Goal: Task Accomplishment & Management: Use online tool/utility

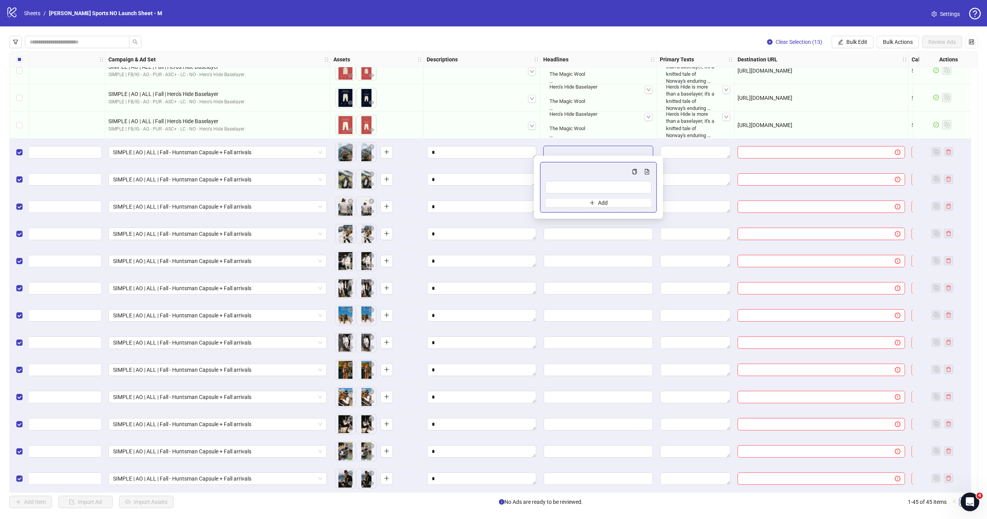
click at [406, 385] on div "To pick up a draggable item, press the space bar. While dragging, use the arrow…" at bounding box center [376, 397] width 87 height 24
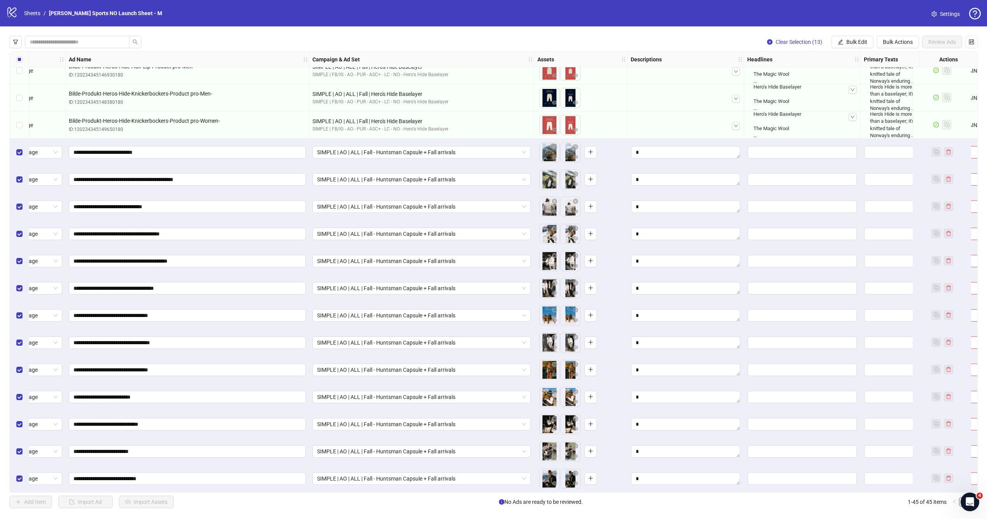
scroll to position [802, 7]
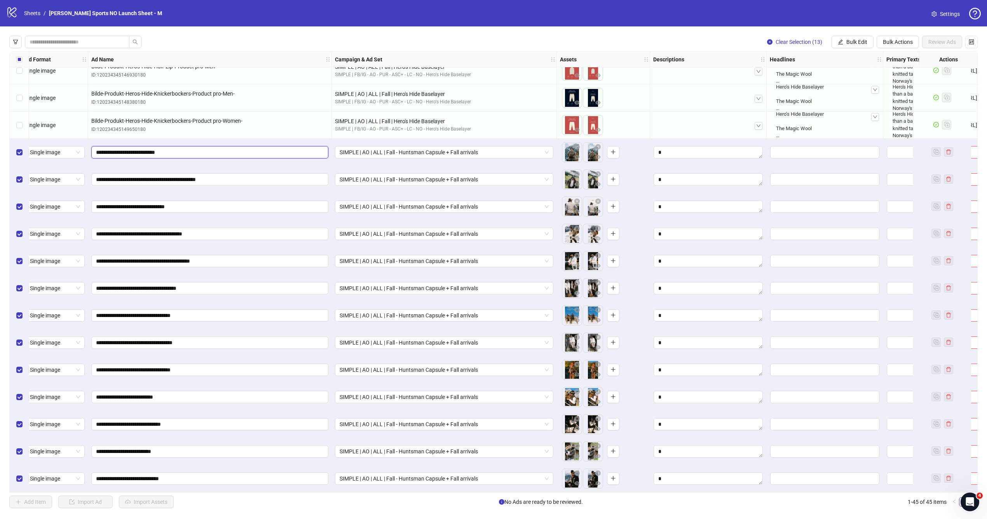
drag, startPoint x: 122, startPoint y: 150, endPoint x: 152, endPoint y: 151, distance: 29.9
click at [152, 151] on input "**********" at bounding box center [209, 152] width 226 height 9
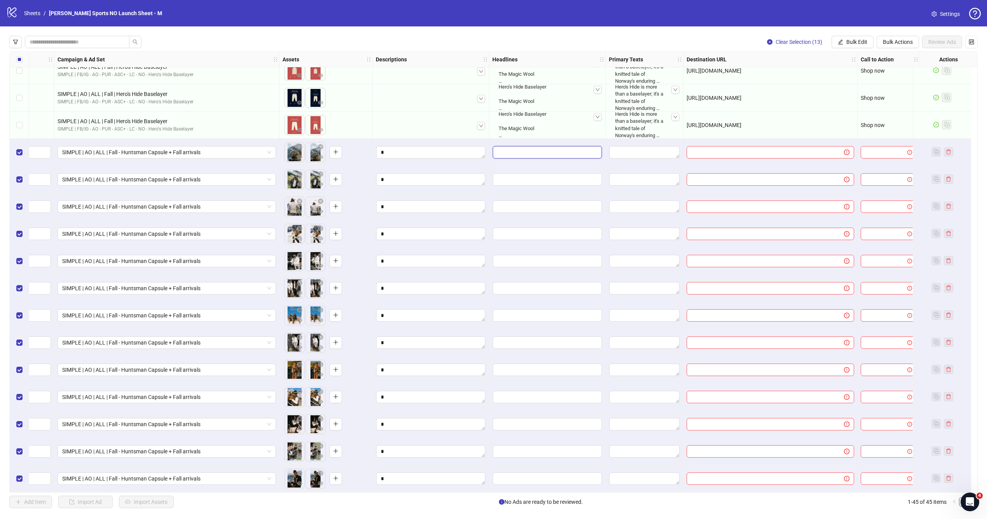
click at [510, 152] on input "Edit values" at bounding box center [547, 152] width 109 height 12
click at [528, 187] on input "Multi-input container - paste or copy values" at bounding box center [547, 187] width 106 height 12
paste input "**********"
drag, startPoint x: 511, startPoint y: 187, endPoint x: 500, endPoint y: 186, distance: 10.6
click at [500, 186] on input "**********" at bounding box center [547, 187] width 106 height 12
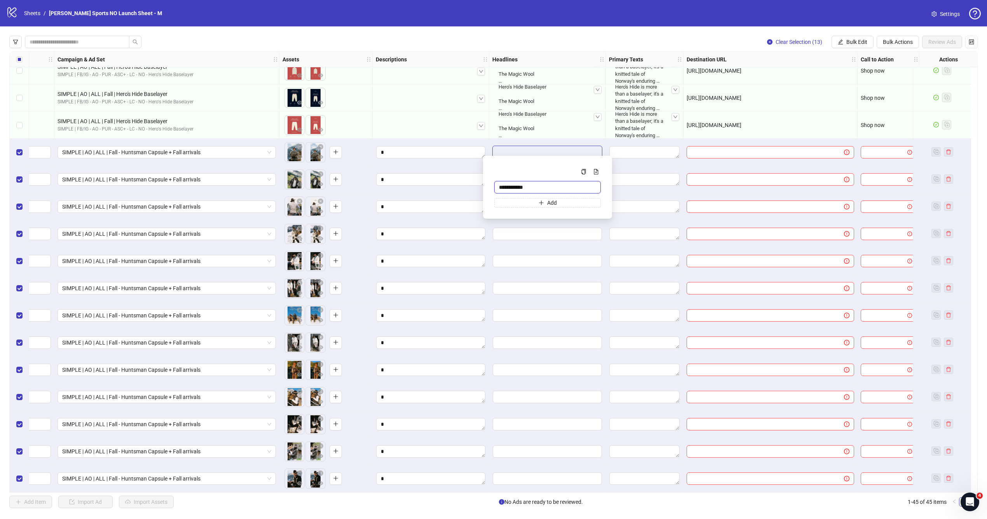
type input "**********"
click at [608, 234] on div at bounding box center [645, 233] width 78 height 27
click at [631, 146] on textarea "Edit values" at bounding box center [644, 152] width 70 height 12
click at [635, 148] on textarea "Edit values" at bounding box center [644, 152] width 70 height 12
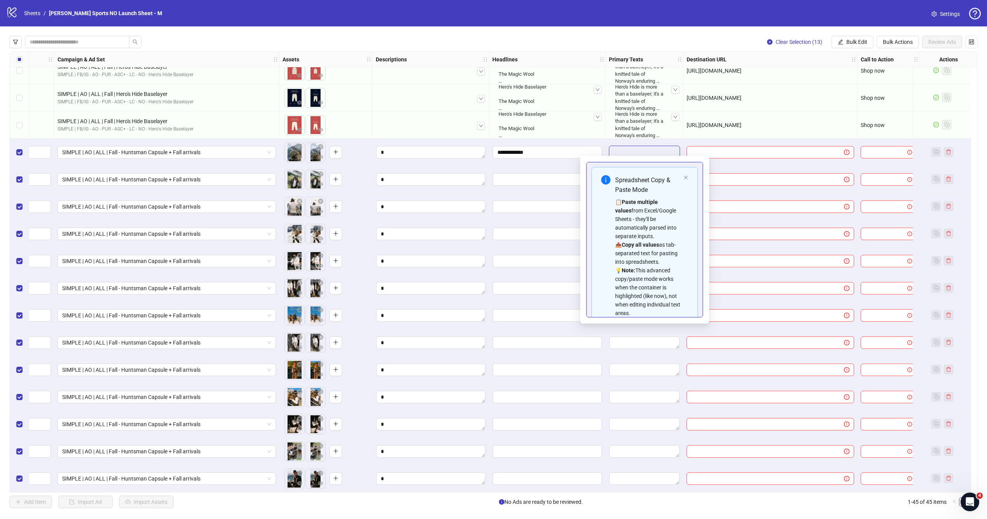
scroll to position [53, 0]
click at [636, 292] on textarea "Multi-text input container - paste or copy values" at bounding box center [644, 287] width 106 height 21
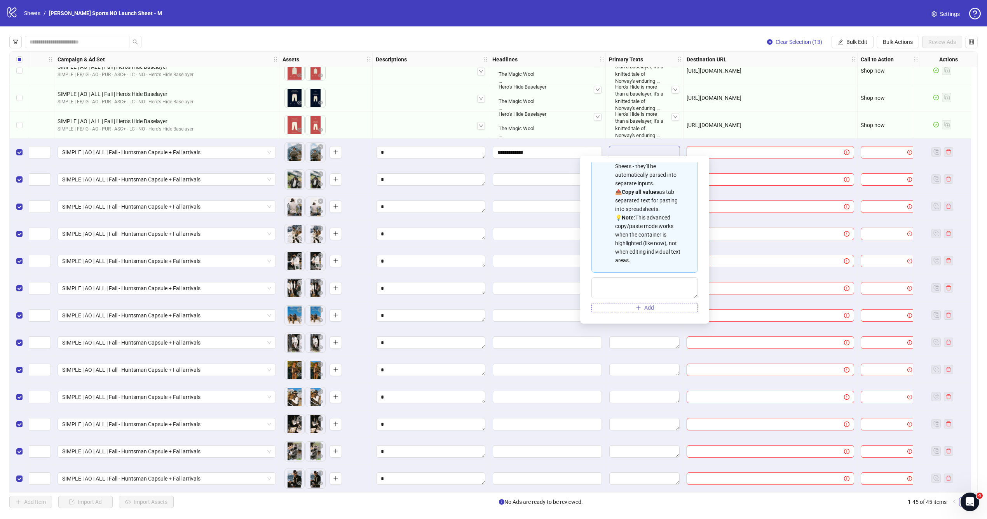
click at [637, 306] on icon "plus" at bounding box center [638, 307] width 5 height 5
click at [628, 311] on button "Add" at bounding box center [644, 307] width 106 height 9
click at [616, 268] on textarea "Multi-text input container - paste or copy values" at bounding box center [644, 262] width 106 height 21
click at [612, 285] on textarea "Multi-text input container - paste or copy values" at bounding box center [644, 287] width 106 height 21
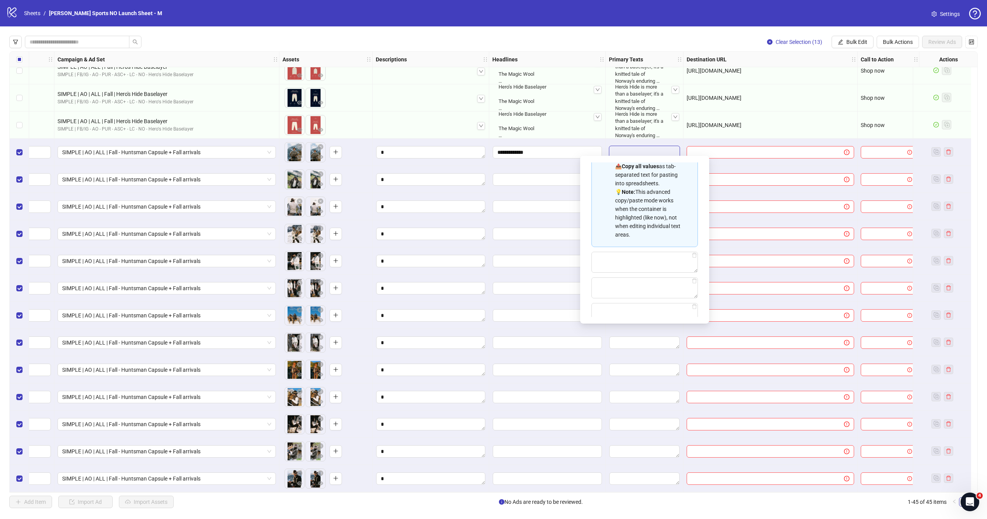
click at [612, 302] on div "Spreadsheet Copy & Paste Mode 📋 Paste multiple values from Excel/Google Sheets …" at bounding box center [644, 213] width 106 height 249
click at [744, 230] on input "text" at bounding box center [762, 234] width 142 height 9
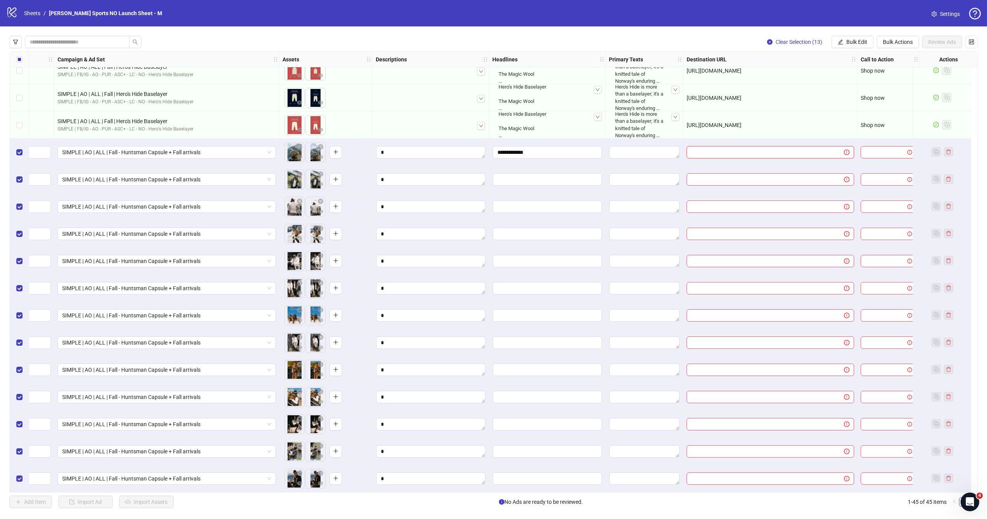
click at [774, 152] on input "text" at bounding box center [762, 152] width 142 height 9
paste input "**********"
type input "**********"
click at [745, 202] on input "text" at bounding box center [762, 206] width 142 height 9
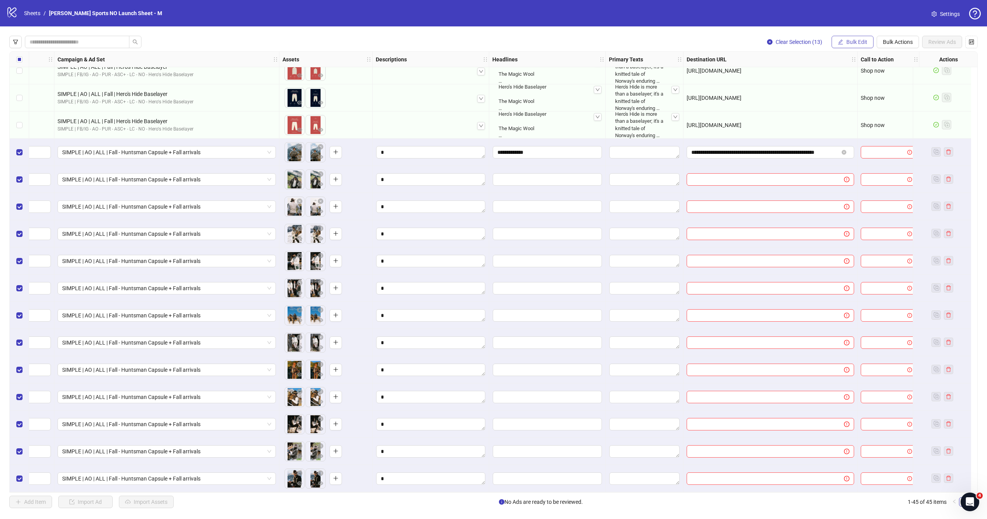
click at [853, 44] on span "Bulk Edit" at bounding box center [856, 42] width 21 height 6
click at [853, 139] on li "Call to Action" at bounding box center [860, 144] width 56 height 12
click at [809, 88] on form "Select call to action" at bounding box center [830, 84] width 155 height 31
click at [804, 75] on input "search" at bounding box center [827, 76] width 139 height 12
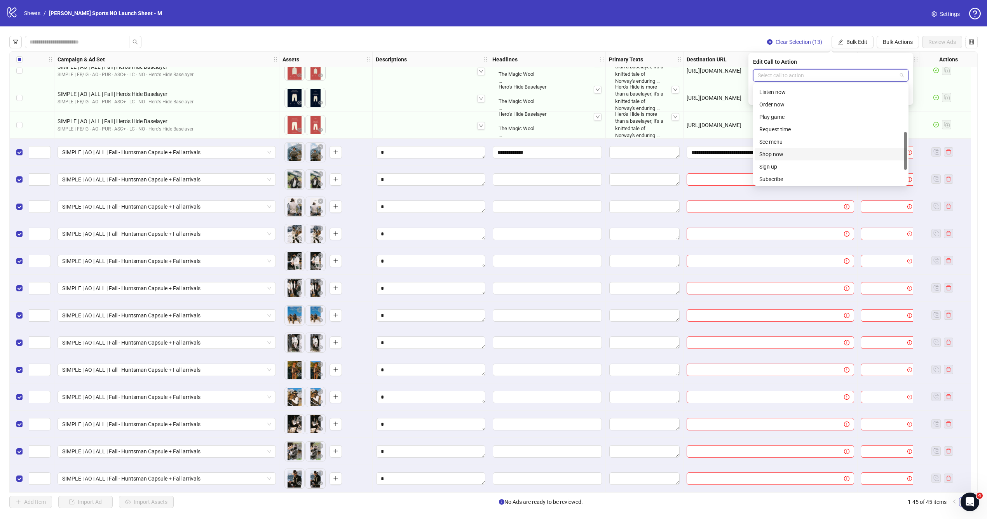
scroll to position [127, 0]
click at [779, 150] on div "Shop now" at bounding box center [830, 151] width 143 height 9
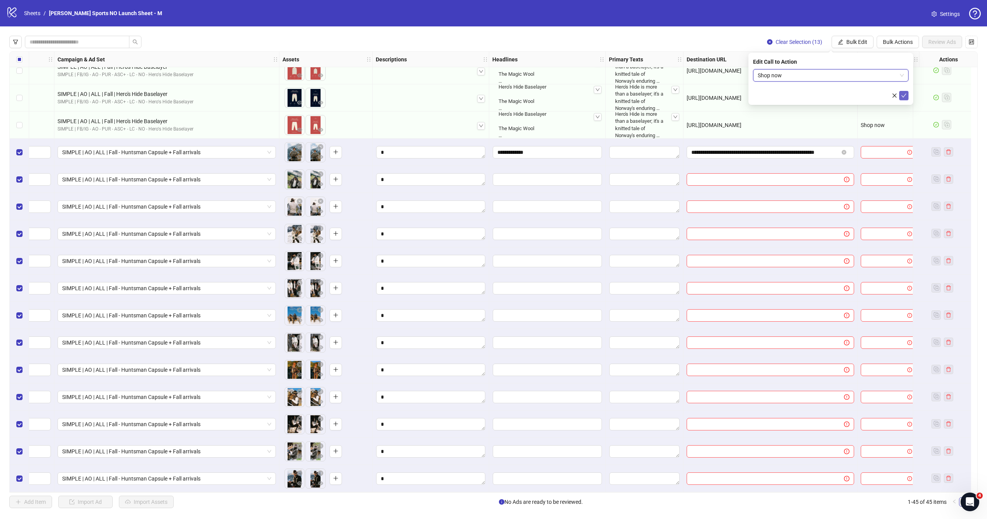
click at [906, 94] on icon "check" at bounding box center [903, 95] width 5 height 5
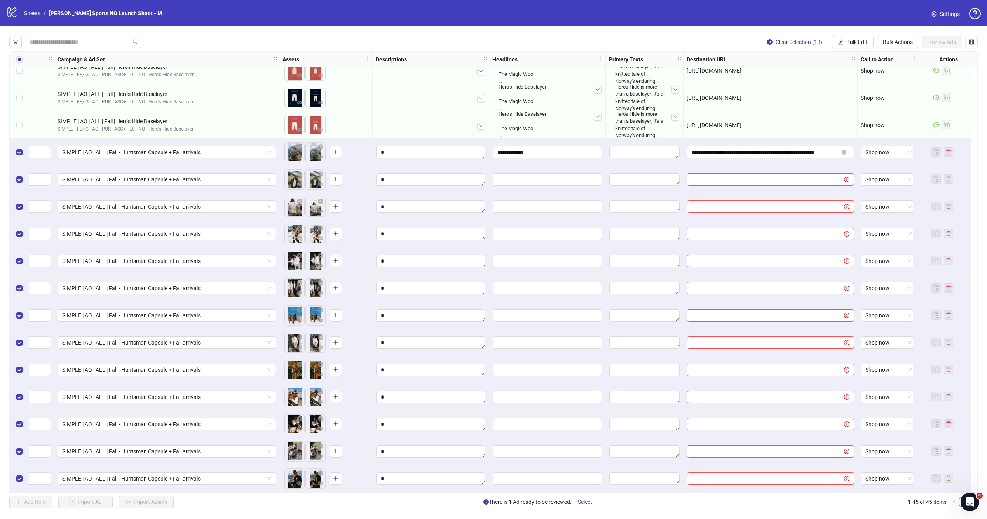
scroll to position [802, 291]
click at [551, 329] on div at bounding box center [546, 342] width 117 height 27
click at [555, 297] on div at bounding box center [546, 288] width 117 height 27
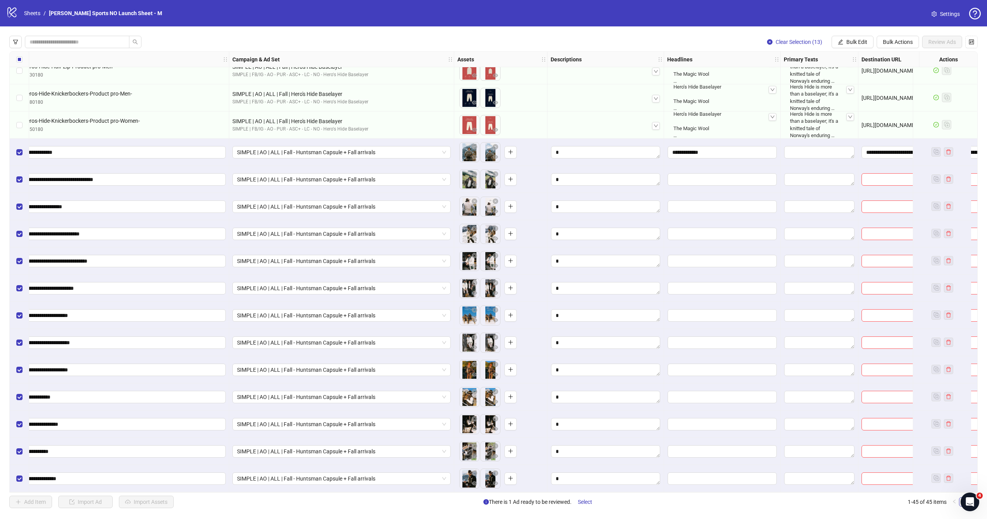
scroll to position [802, 0]
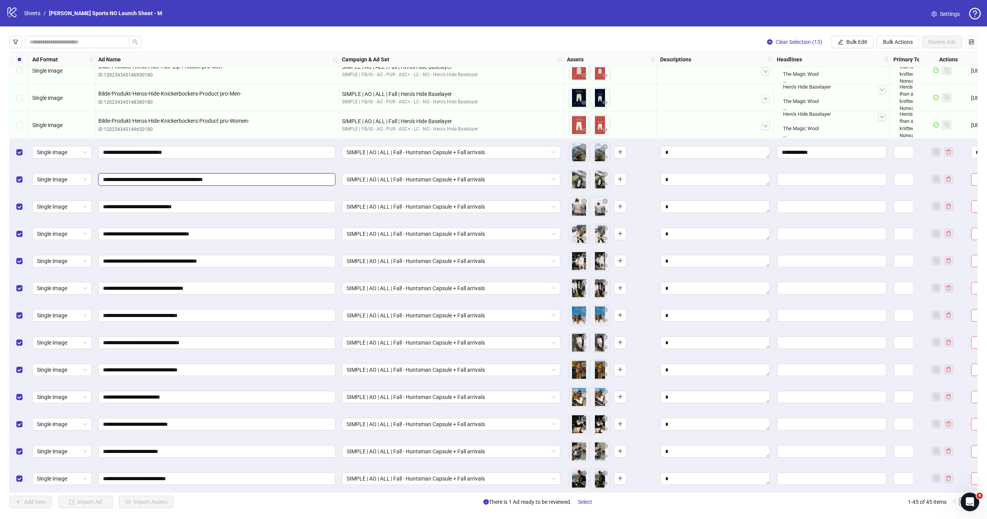
click at [160, 178] on input "**********" at bounding box center [216, 179] width 226 height 9
drag, startPoint x: 131, startPoint y: 175, endPoint x: 238, endPoint y: 175, distance: 107.6
click at [238, 175] on input "**********" at bounding box center [216, 179] width 226 height 9
click at [575, 176] on body "logo/logo-mobile Sheets / [PERSON_NAME] Sports NO Launch Sheet - M Settings Cle…" at bounding box center [493, 259] width 987 height 519
click at [167, 176] on input "**********" at bounding box center [216, 179] width 226 height 9
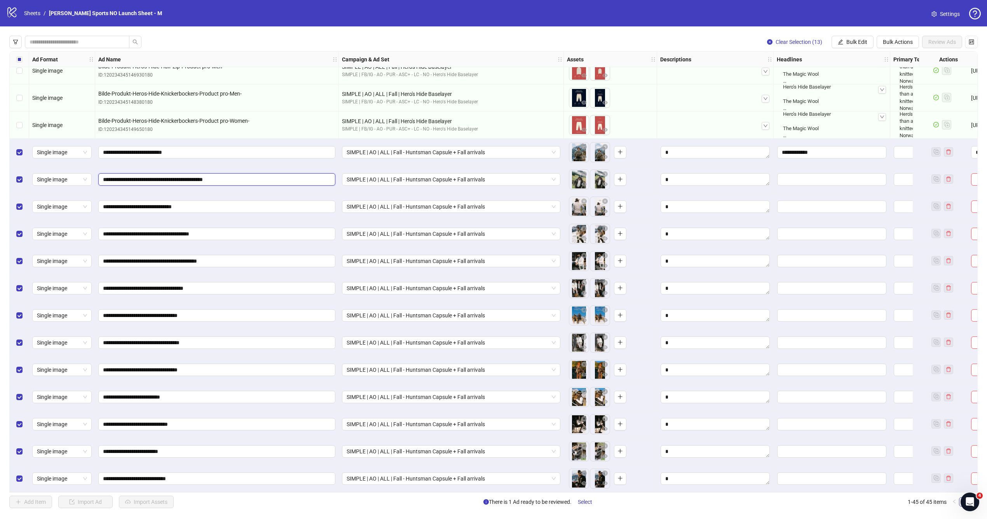
click at [167, 176] on input "**********" at bounding box center [216, 179] width 226 height 9
click at [208, 177] on input "**********" at bounding box center [216, 179] width 226 height 9
click at [584, 184] on span "button" at bounding box center [583, 184] width 5 height 6
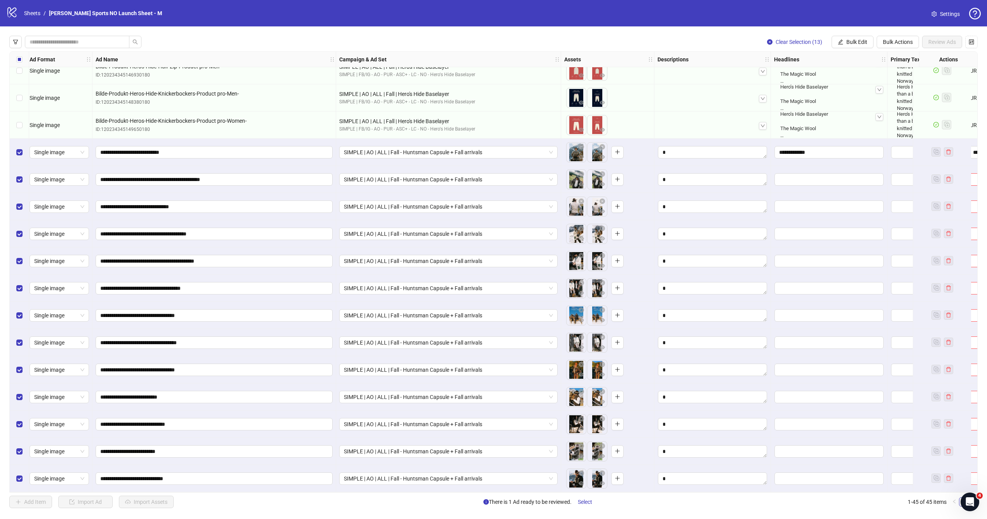
scroll to position [802, 291]
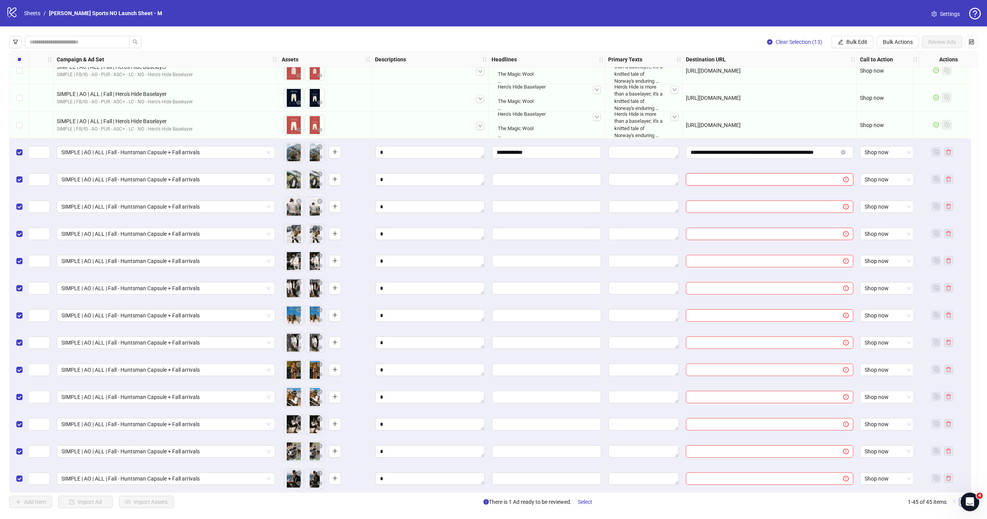
click at [798, 178] on input "text" at bounding box center [762, 179] width 142 height 9
paste input "**********"
type input "**********"
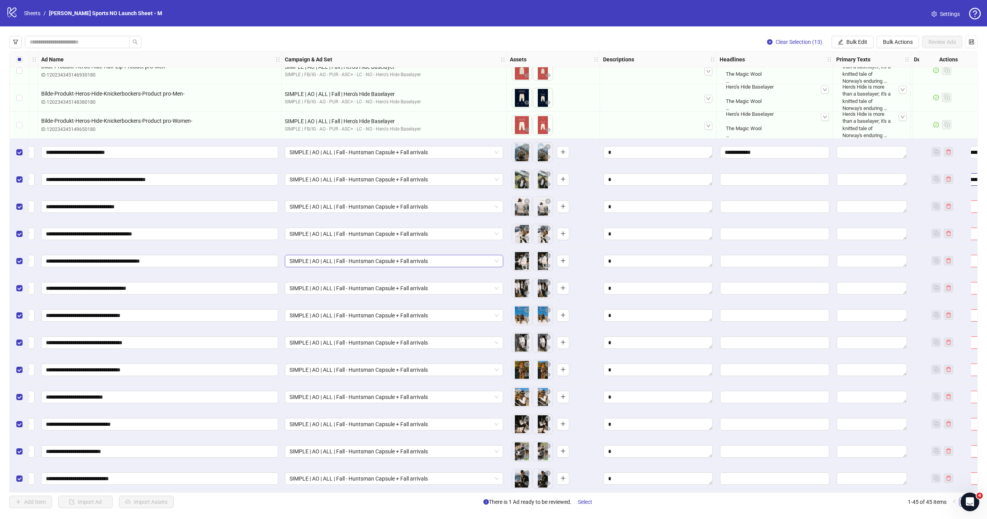
scroll to position [802, 0]
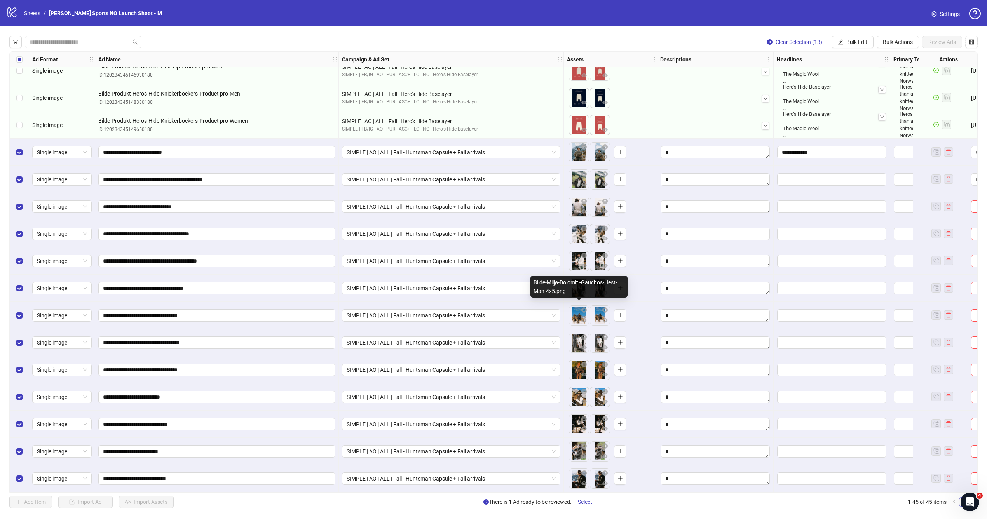
click at [577, 316] on body "logo/logo-mobile Sheets / [PERSON_NAME] Sports NO Launch Sheet - M Settings Cle…" at bounding box center [493, 259] width 987 height 519
click at [584, 319] on icon "eye" at bounding box center [583, 319] width 5 height 5
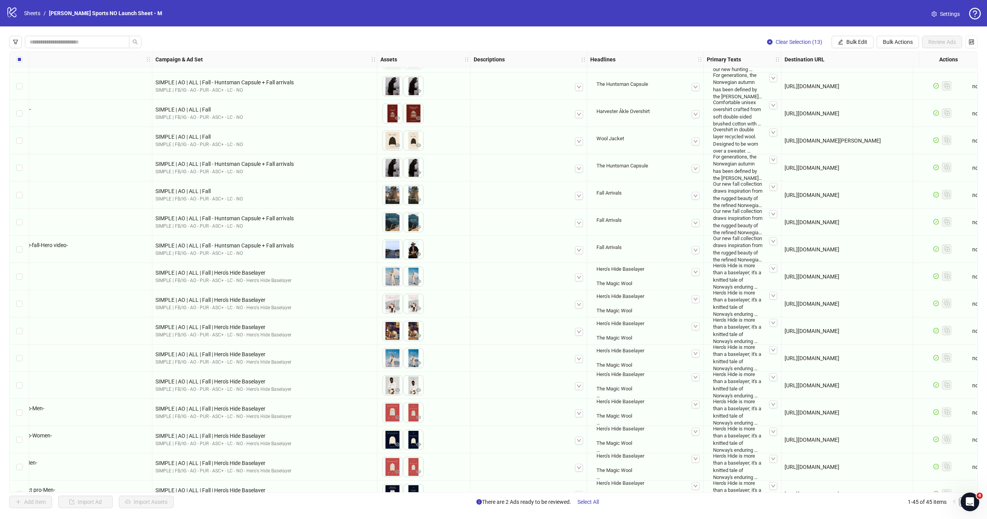
scroll to position [403, 196]
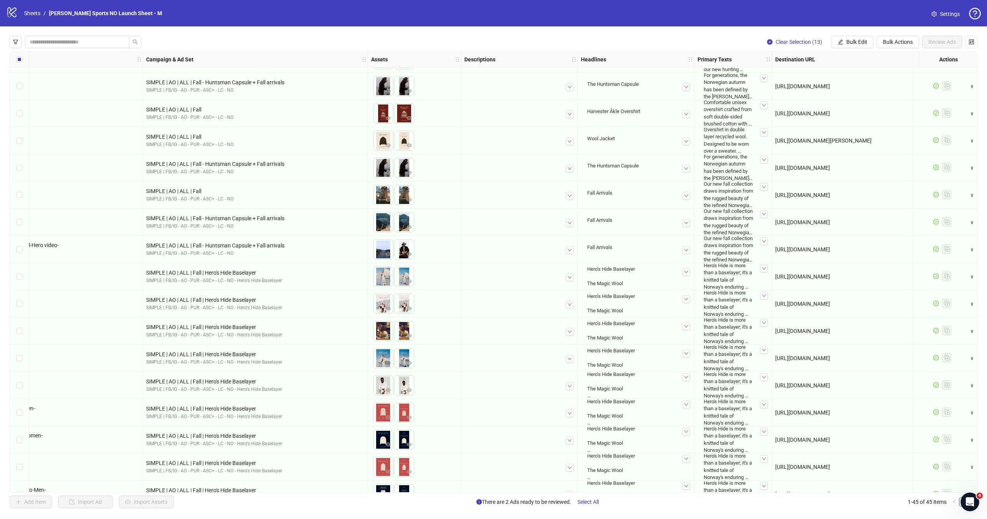
click at [605, 189] on div "Fall Arrivals" at bounding box center [636, 193] width 104 height 13
click at [600, 196] on div "Fall Arrivals" at bounding box center [636, 193] width 104 height 13
click at [733, 201] on div "Our new fall collection draws inspiration from the rugged beauty of the refined…" at bounding box center [733, 195] width 65 height 35
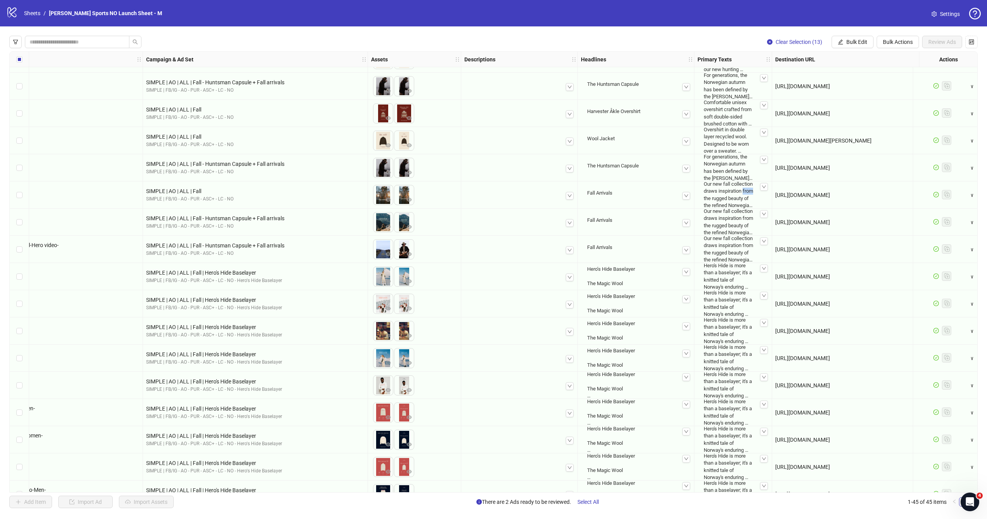
click at [733, 201] on div "Our new fall collection draws inspiration from the rugged beauty of the refined…" at bounding box center [733, 195] width 65 height 35
click at [764, 186] on icon "down" at bounding box center [764, 187] width 5 height 5
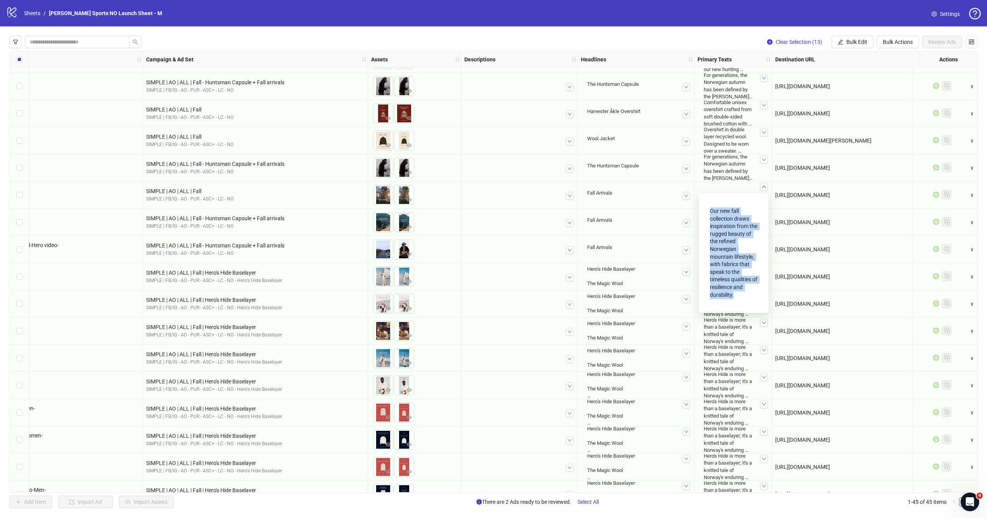
drag, startPoint x: 711, startPoint y: 210, endPoint x: 736, endPoint y: 294, distance: 87.1
click at [736, 294] on div "Our new fall collection draws inspiration from the rugged beauty of the refined…" at bounding box center [733, 253] width 47 height 98
click at [612, 212] on div "Fall Arrivals" at bounding box center [636, 222] width 110 height 23
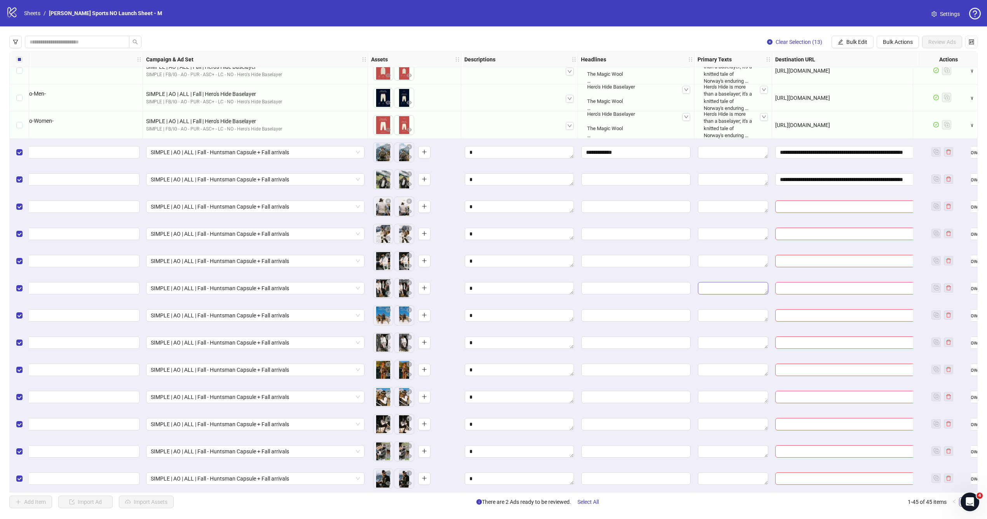
scroll to position [802, 291]
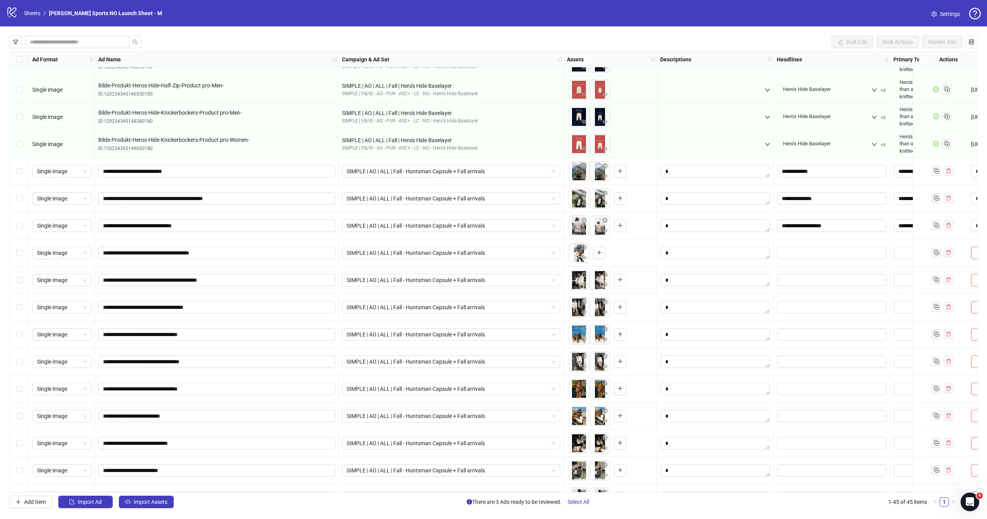
scroll to position [790, 0]
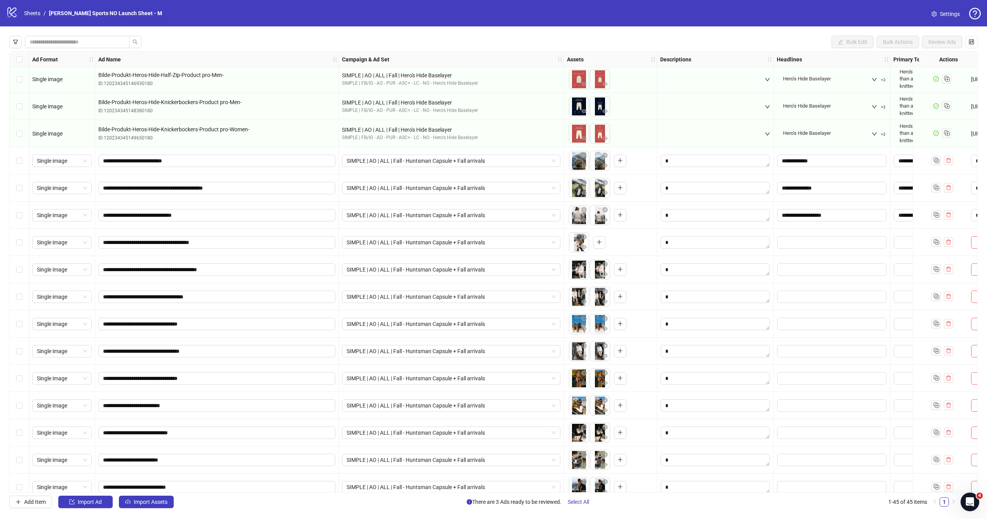
click at [599, 249] on div "To pick up a draggable item, press the space bar. While dragging, use the arrow…" at bounding box center [587, 242] width 37 height 20
click at [600, 244] on icon "plus" at bounding box center [599, 241] width 5 height 5
click at [604, 240] on span "button" at bounding box center [604, 237] width 5 height 6
click at [604, 242] on button "button" at bounding box center [599, 242] width 12 height 12
click at [572, 214] on body "logo/logo-mobile Sheets / Amundsen Sports NO Launch Sheet - M Settings Bulk Edi…" at bounding box center [493, 259] width 987 height 519
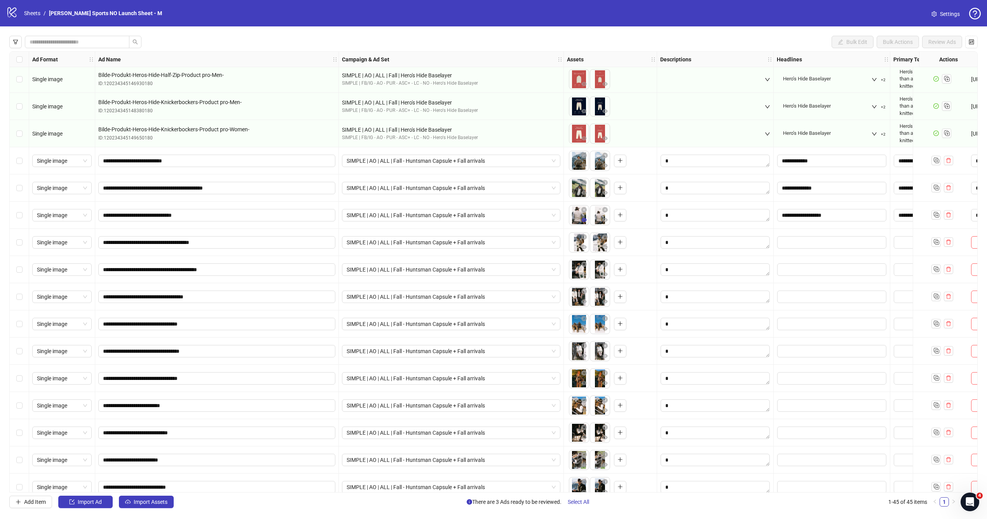
click at [579, 221] on button "button" at bounding box center [583, 220] width 9 height 9
